Goal: Task Accomplishment & Management: Manage account settings

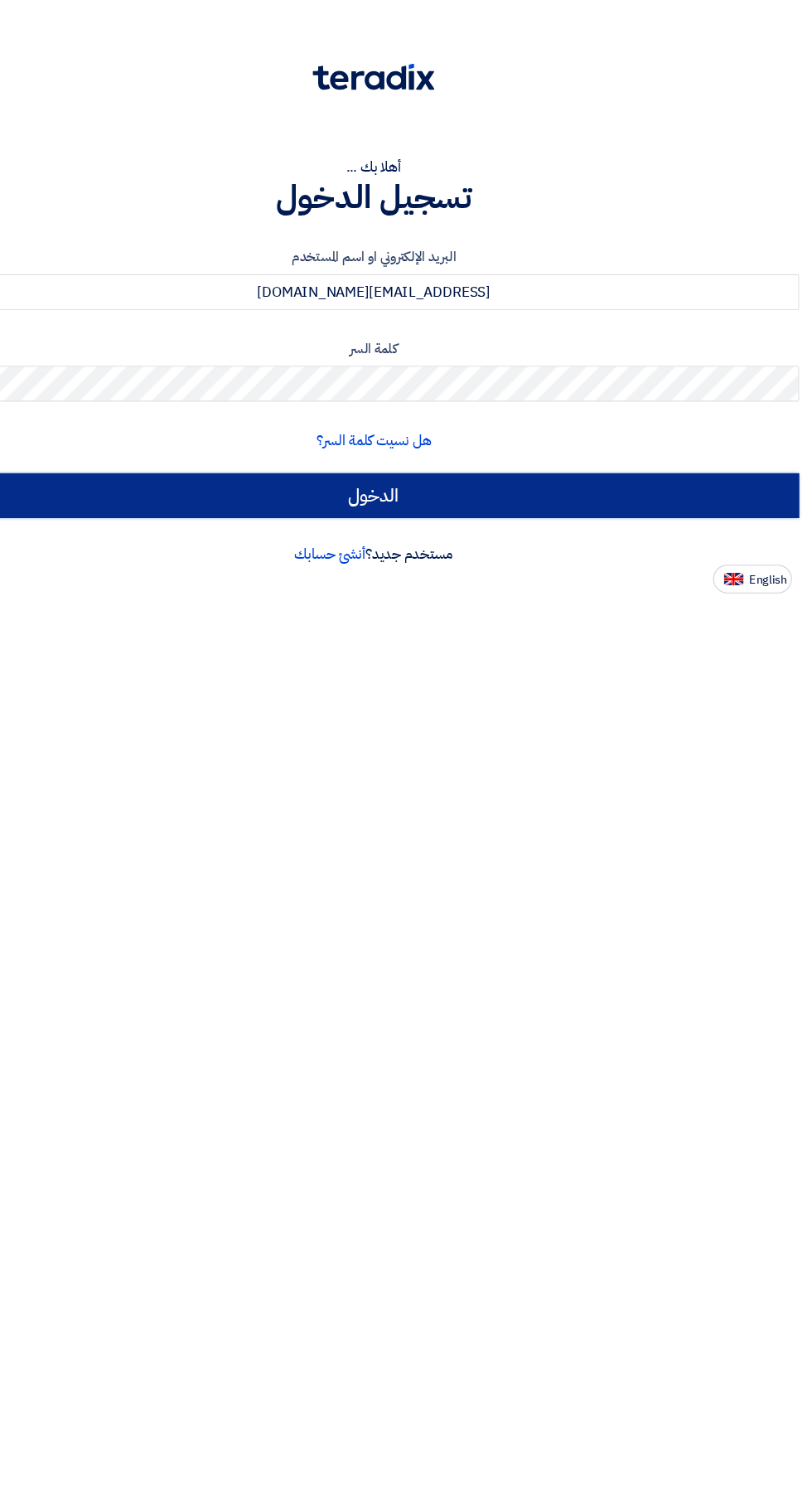
click at [152, 469] on input "الدخول" at bounding box center [406, 458] width 787 height 41
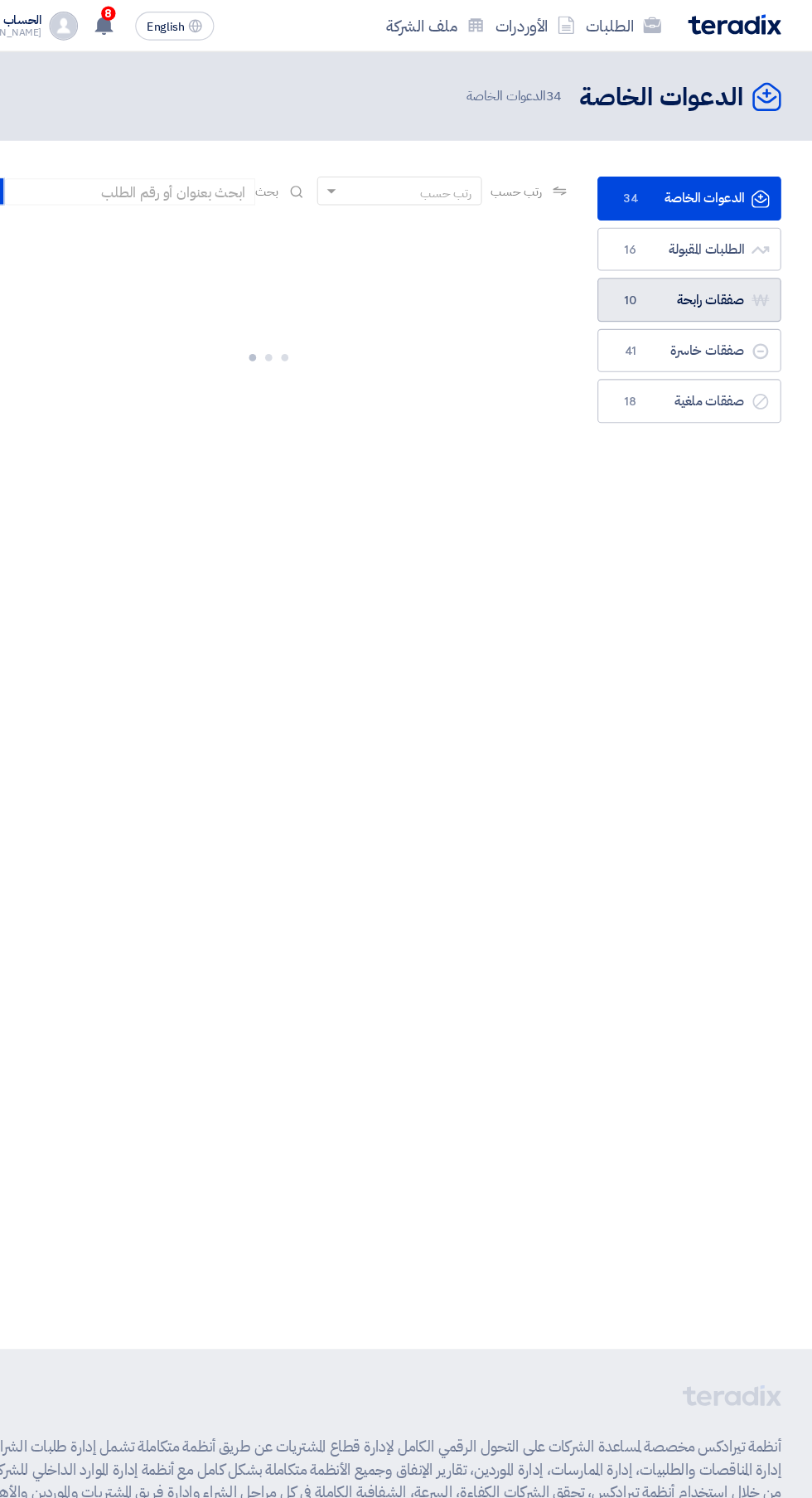
click at [645, 282] on span "10" at bounding box center [644, 277] width 20 height 16
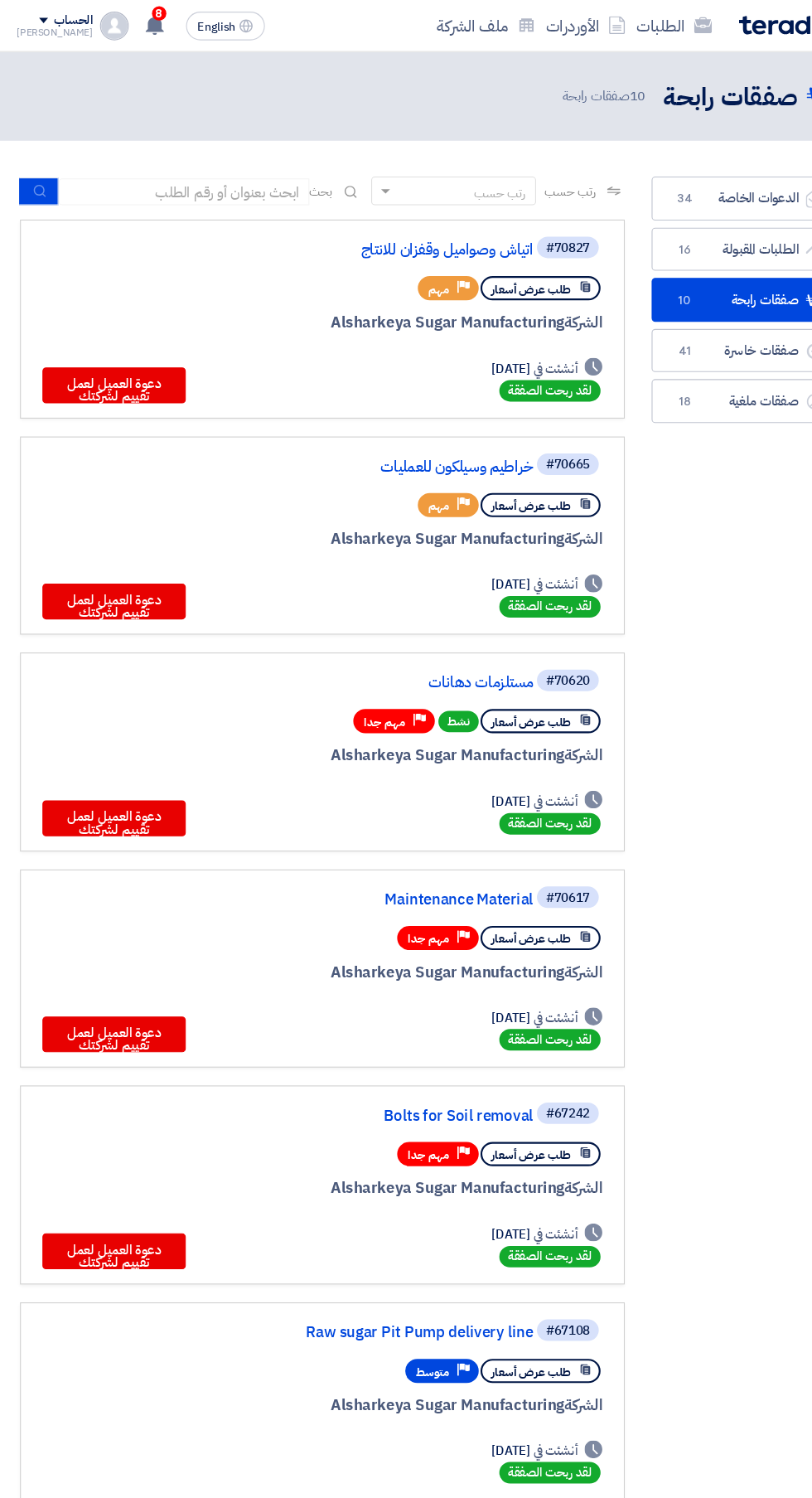
scroll to position [0, -3]
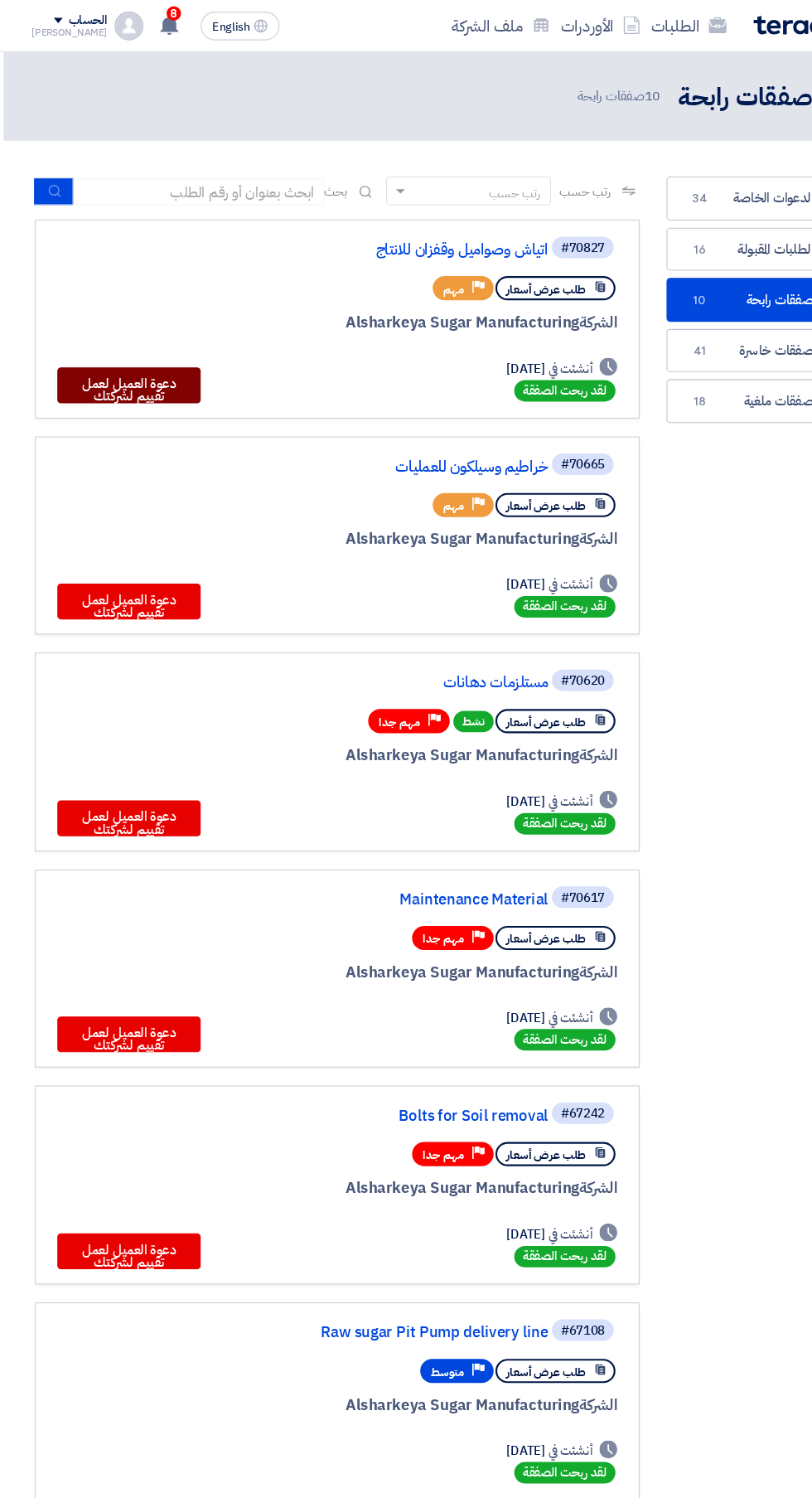
click at [87, 368] on button "دعوة العميل لعمل تقييم لشركتك" at bounding box center [119, 356] width 133 height 33
click at [362, 233] on link "اتياش وصواميل وقفزان للانتاج" at bounding box center [341, 232] width 332 height 15
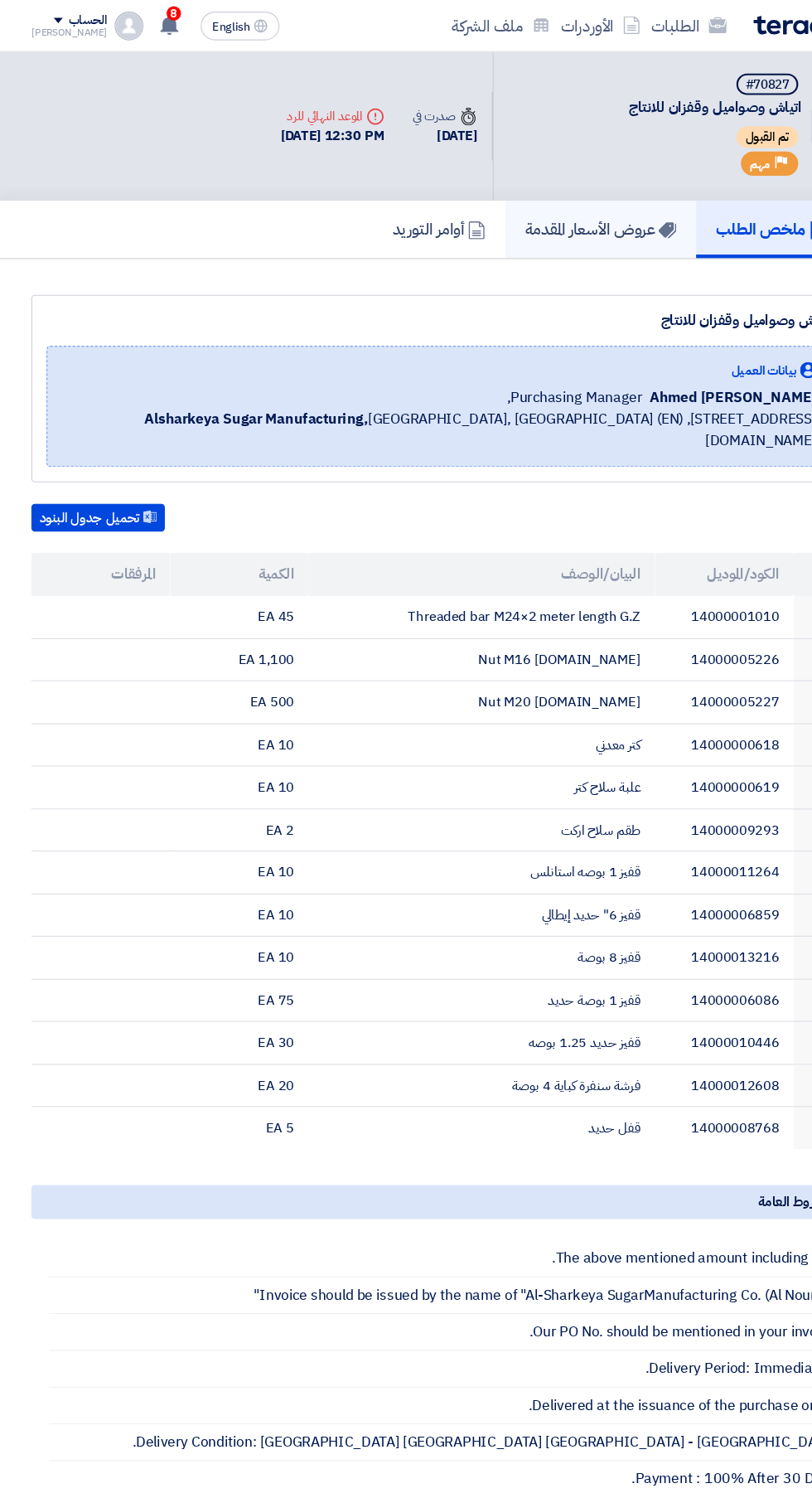
click at [539, 217] on h5 "عروض الأسعار المقدمة" at bounding box center [555, 212] width 140 height 19
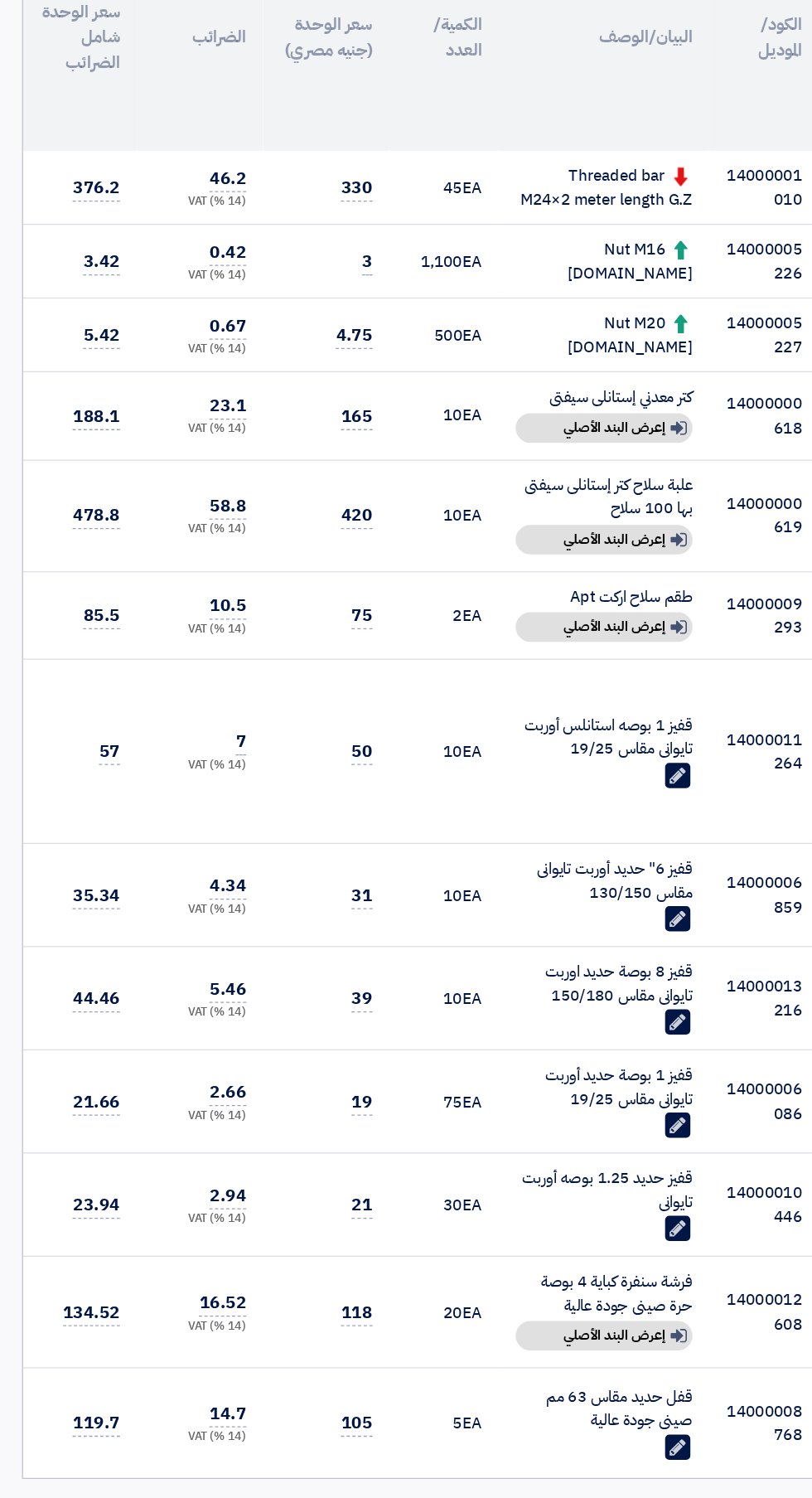
scroll to position [363, 0]
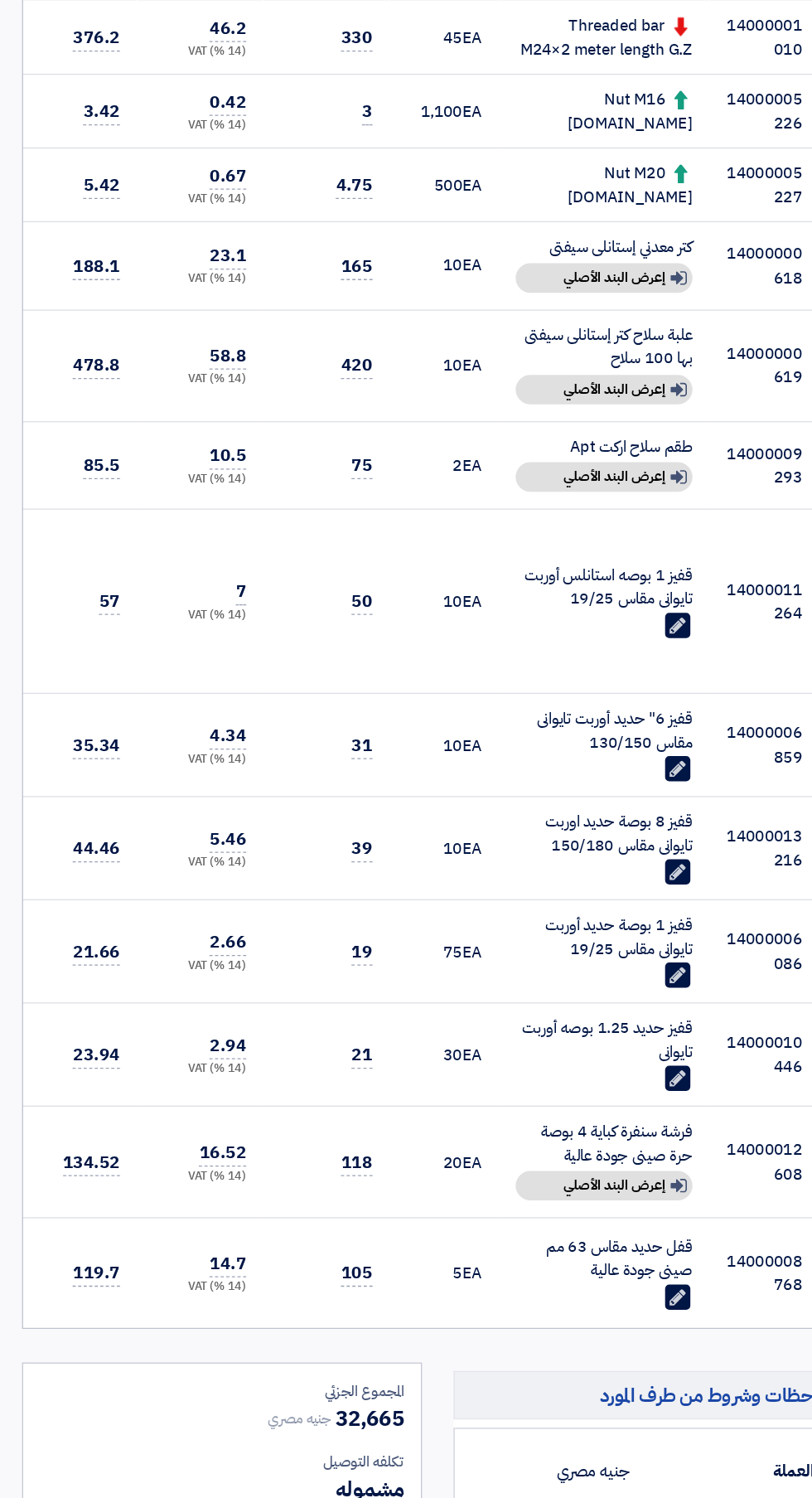
click at [542, 1258] on div "Show details إعرض البند الأصلي" at bounding box center [536, 1252] width 139 height 23
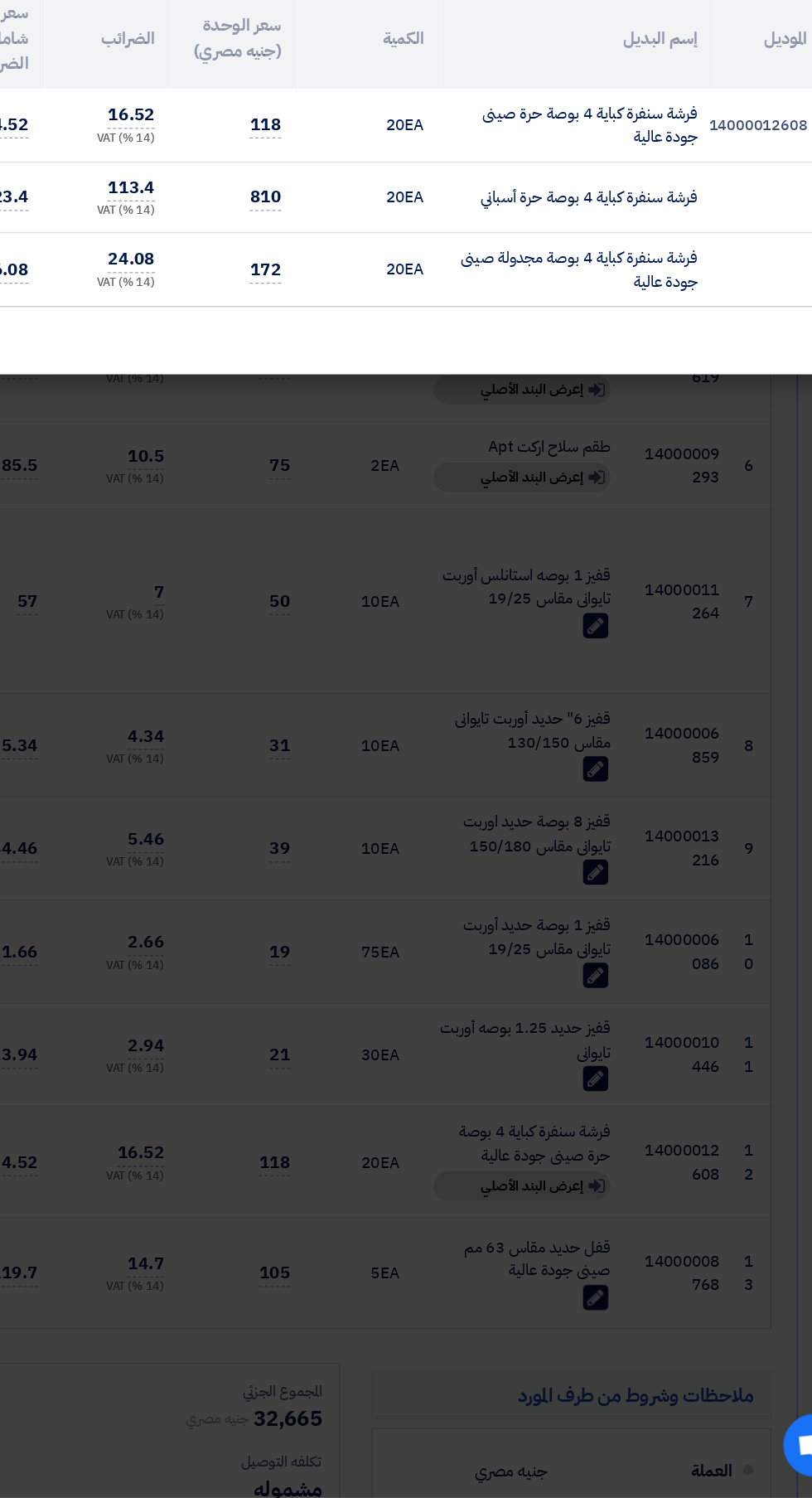
click at [308, 936] on modal-container "3 بدائل لهذا البند × البند الأصلي فرشة سنفرة كباية 4 بوصة الموديل 14000012608 ا…" at bounding box center [406, 749] width 812 height 1498
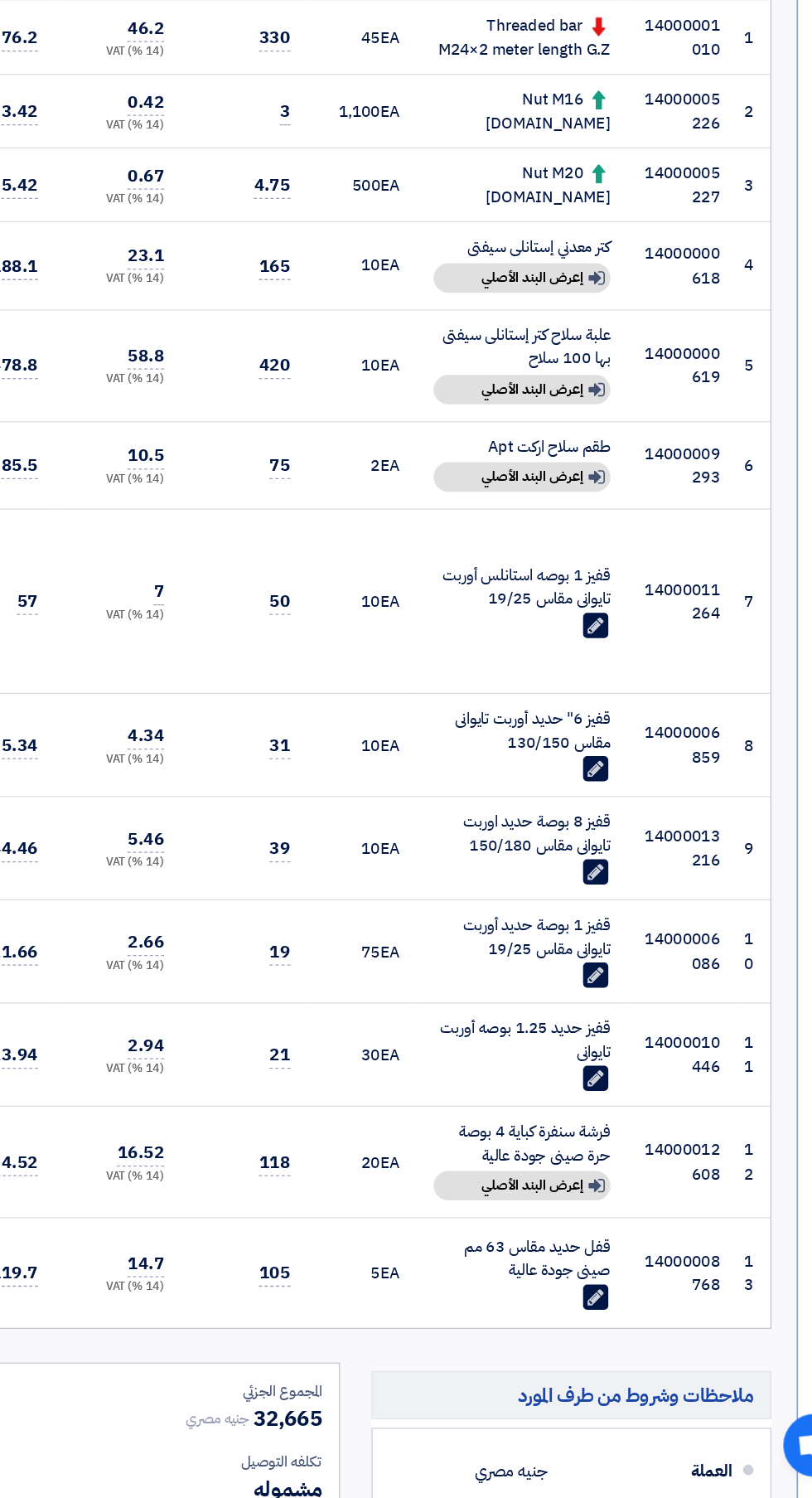
click at [517, 547] on div "Show details إعرض البند الأصلي" at bounding box center [536, 537] width 139 height 23
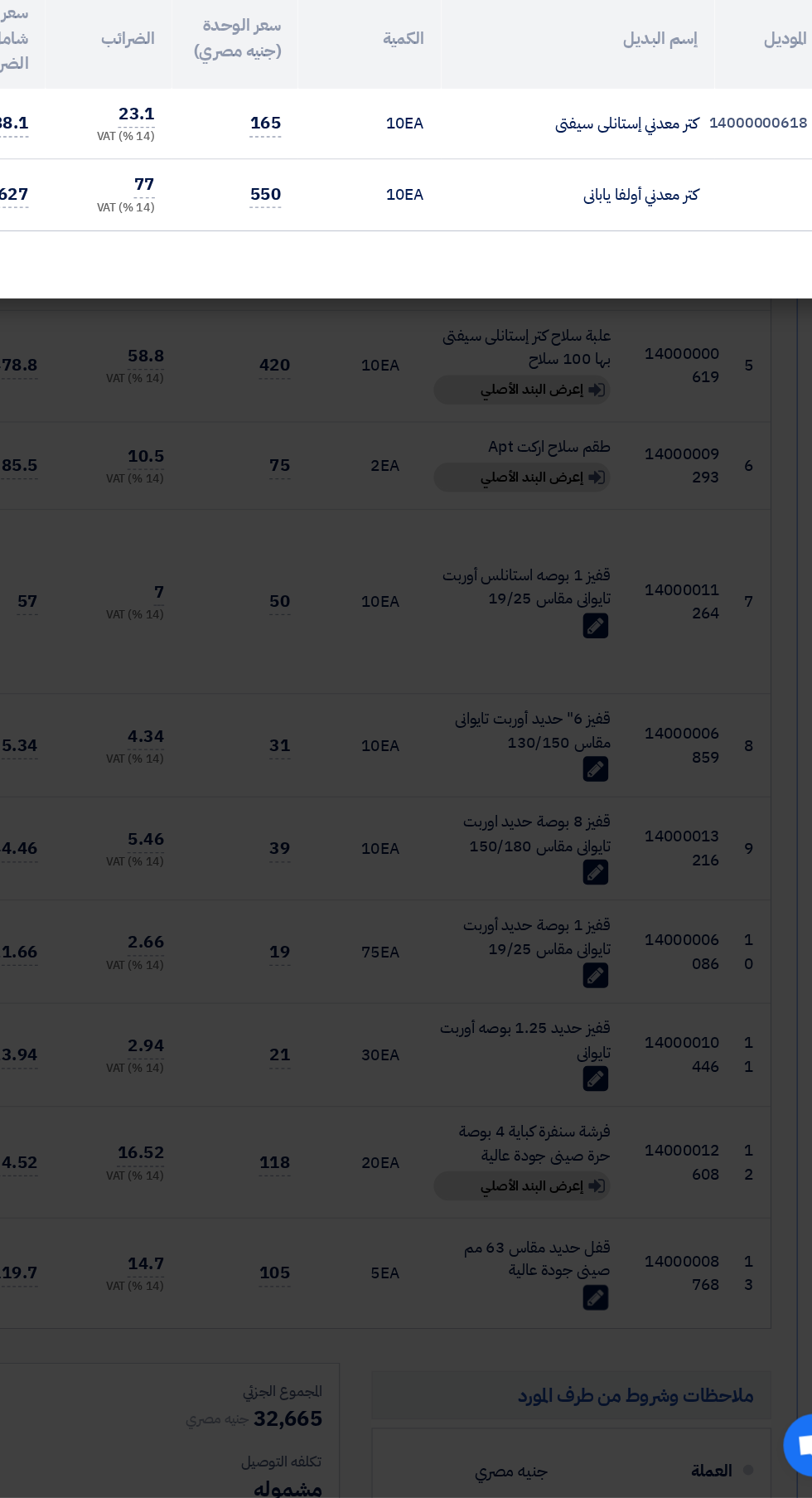
click at [245, 747] on modal-container "2 بدائل لهذا البند × البند الأصلي كتر معدني الموديل 14000000618 الكمية 10 EA ال…" at bounding box center [406, 749] width 812 height 1498
